Goal: Task Accomplishment & Management: Manage account settings

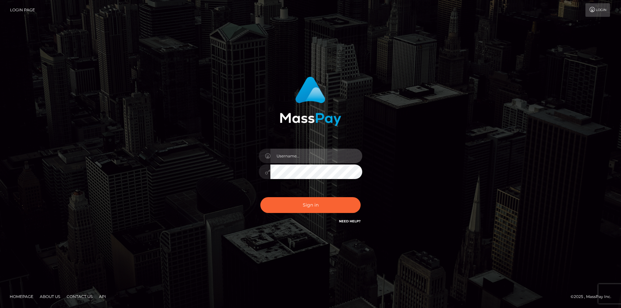
click at [290, 160] on input "text" at bounding box center [316, 156] width 92 height 15
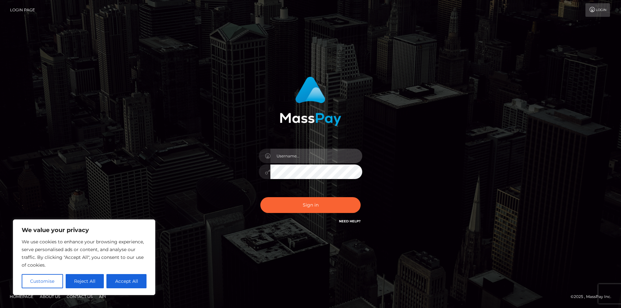
type input "[EMAIL_ADDRESS][DOMAIN_NAME]"
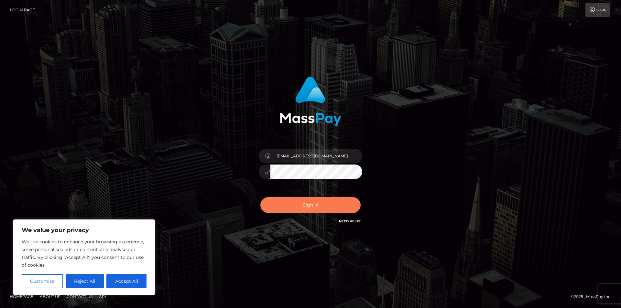
click at [304, 200] on button "Sign in" at bounding box center [310, 205] width 100 height 16
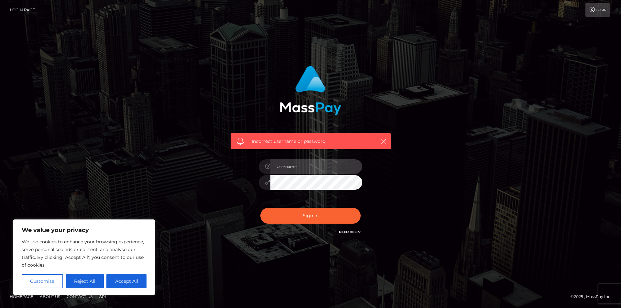
click at [311, 168] on input "text" at bounding box center [316, 166] width 92 height 15
type input "[EMAIL_ADDRESS][DOMAIN_NAME]"
click at [238, 178] on div "Incorrect username or password. sesshoumaruslay@gmail.com" at bounding box center [311, 150] width 170 height 179
click at [260, 208] on button "Sign in" at bounding box center [310, 216] width 100 height 16
click at [296, 167] on input "text" at bounding box center [316, 166] width 92 height 15
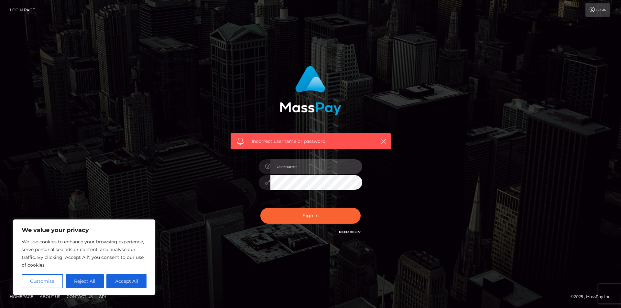
type input "[EMAIL_ADDRESS][DOMAIN_NAME]"
click at [338, 166] on input "[EMAIL_ADDRESS][DOMAIN_NAME]" at bounding box center [316, 166] width 92 height 15
click at [453, 161] on div "Incorrect username or password. [EMAIL_ADDRESS][DOMAIN_NAME]" at bounding box center [310, 154] width 369 height 186
click at [248, 179] on div "Incorrect username or password. [EMAIL_ADDRESS][DOMAIN_NAME]" at bounding box center [311, 150] width 170 height 179
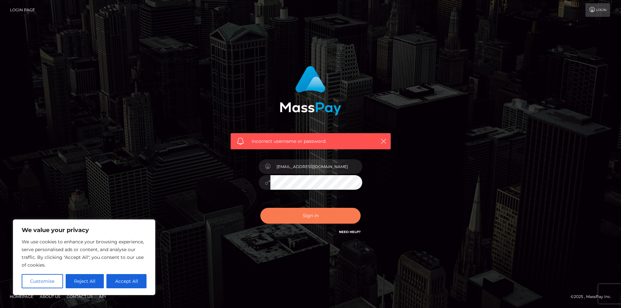
click at [326, 220] on button "Sign in" at bounding box center [310, 216] width 100 height 16
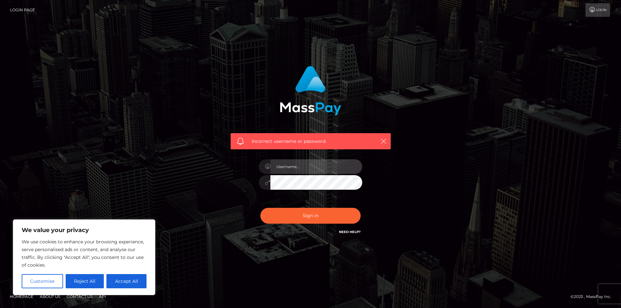
click at [318, 173] on input "text" at bounding box center [316, 166] width 92 height 15
type input "[EMAIL_ADDRESS][DOMAIN_NAME]"
click at [260, 208] on button "Sign in" at bounding box center [310, 216] width 100 height 16
drag, startPoint x: 412, startPoint y: 195, endPoint x: 406, endPoint y: 194, distance: 5.9
click at [411, 195] on div "Incorrect username or password." at bounding box center [310, 154] width 369 height 186
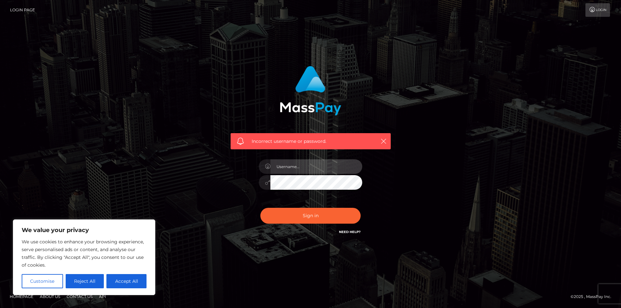
click at [302, 169] on input "text" at bounding box center [316, 166] width 92 height 15
type input "sesshoumaruslay@gmail.com"
click at [241, 182] on div "Incorrect username or password. sesshoumaruslay@gmail.com" at bounding box center [311, 150] width 170 height 179
click at [233, 187] on div "Incorrect username or password. sesshoumaruslay@gmail.com" at bounding box center [311, 150] width 170 height 179
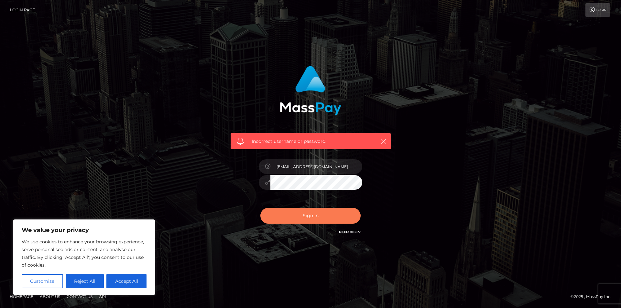
click at [287, 217] on button "Sign in" at bounding box center [310, 216] width 100 height 16
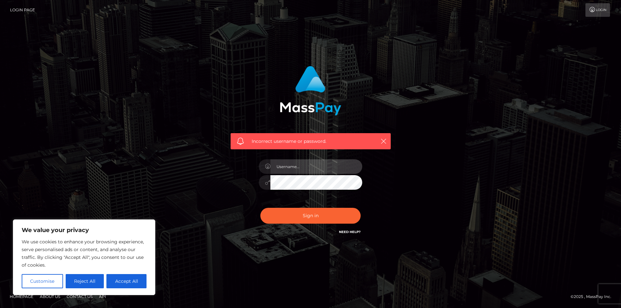
click at [304, 167] on input "text" at bounding box center [316, 166] width 92 height 15
drag, startPoint x: 374, startPoint y: 159, endPoint x: 305, endPoint y: 160, distance: 69.2
click at [372, 158] on div "Incorrect username or password." at bounding box center [311, 150] width 170 height 179
click at [303, 161] on input "text" at bounding box center [316, 166] width 92 height 15
click at [303, 162] on input "text" at bounding box center [316, 166] width 92 height 15
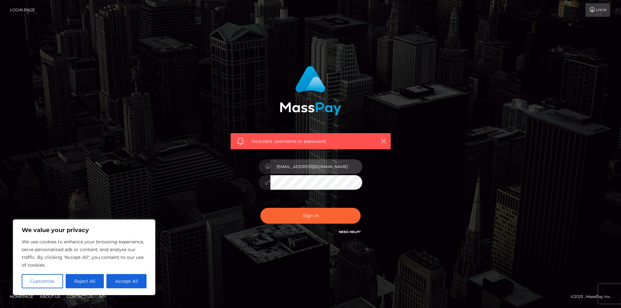
type input "sesshoumaruslay@gmail.com"
drag, startPoint x: 205, startPoint y: 166, endPoint x: 258, endPoint y: 195, distance: 59.9
click at [206, 167] on div "Incorrect username or password. sesshoumaruslay@gmail.com" at bounding box center [310, 154] width 369 height 186
click at [202, 182] on div "Incorrect username or password. sesshoumaruslay@gmail.com" at bounding box center [310, 154] width 369 height 186
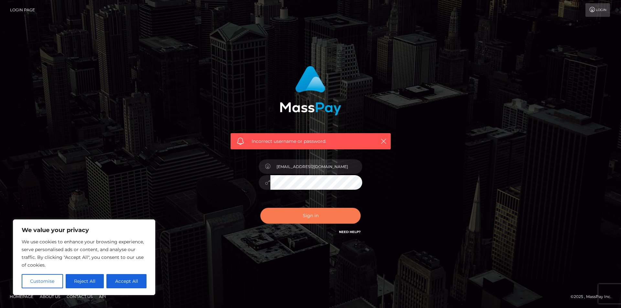
click at [296, 218] on button "Sign in" at bounding box center [310, 216] width 100 height 16
click at [344, 233] on link "Need Help?" at bounding box center [350, 232] width 22 height 4
click at [179, 99] on div "Incorrect username or password." at bounding box center [310, 154] width 369 height 186
click at [600, 11] on link "Login" at bounding box center [597, 10] width 25 height 14
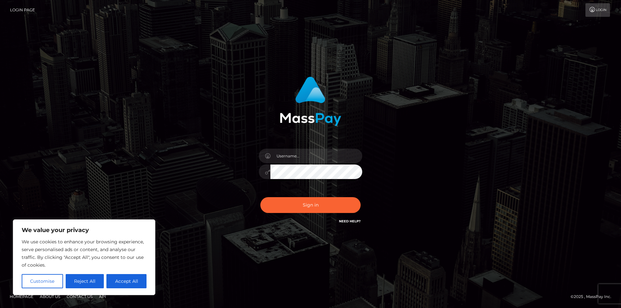
click at [24, 8] on link "Login Page" at bounding box center [22, 10] width 25 height 14
drag, startPoint x: 0, startPoint y: 0, endPoint x: 179, endPoint y: 40, distance: 183.0
click at [177, 41] on div "Sign in" at bounding box center [310, 154] width 621 height 262
